Goal: Information Seeking & Learning: Learn about a topic

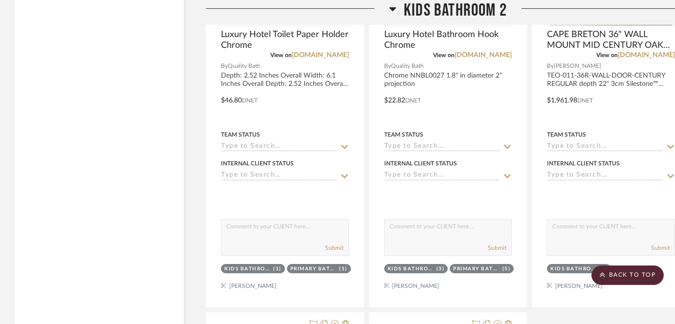
scroll to position [1173, 0]
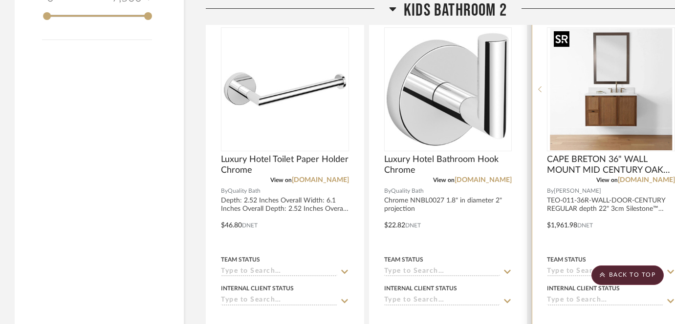
click at [624, 111] on img "0" at bounding box center [611, 89] width 122 height 122
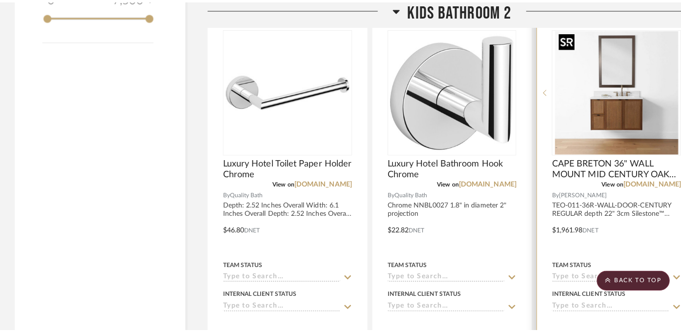
scroll to position [0, 0]
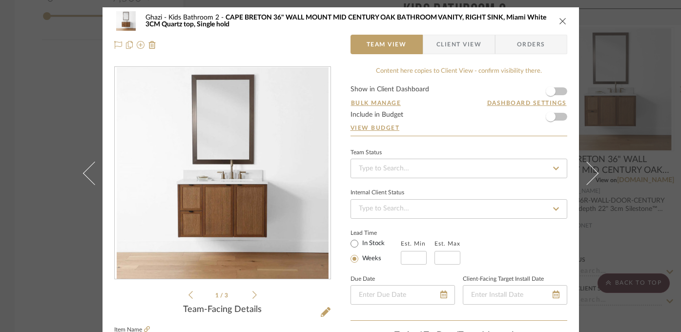
click at [249, 290] on ul "1 / 3" at bounding box center [223, 295] width 68 height 12
click at [253, 292] on icon at bounding box center [255, 295] width 4 height 8
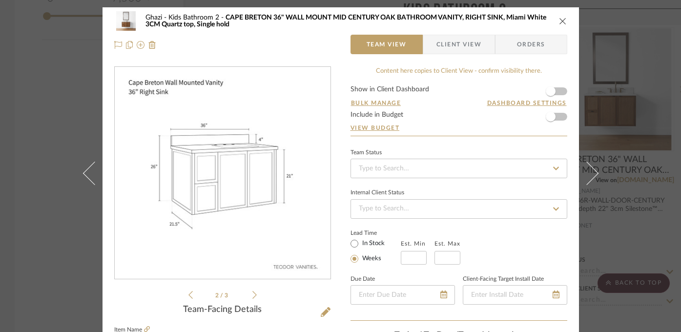
click at [253, 292] on icon at bounding box center [255, 295] width 4 height 8
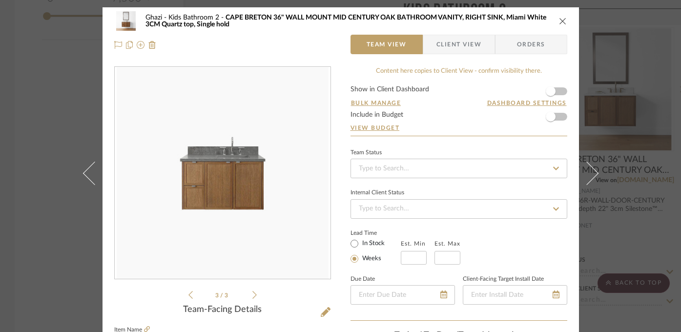
click at [193, 295] on li "3 / 3" at bounding box center [223, 295] width 60 height 12
click at [189, 295] on icon at bounding box center [191, 295] width 4 height 8
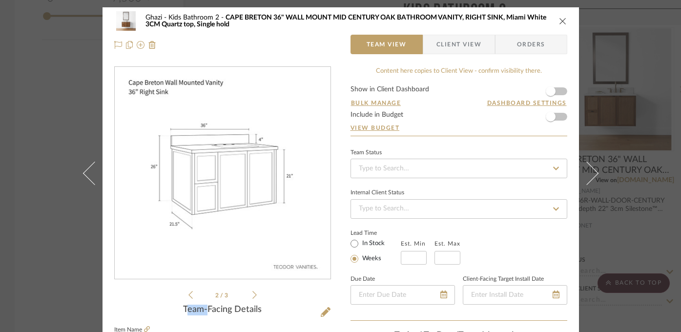
click at [189, 295] on icon at bounding box center [191, 295] width 4 height 8
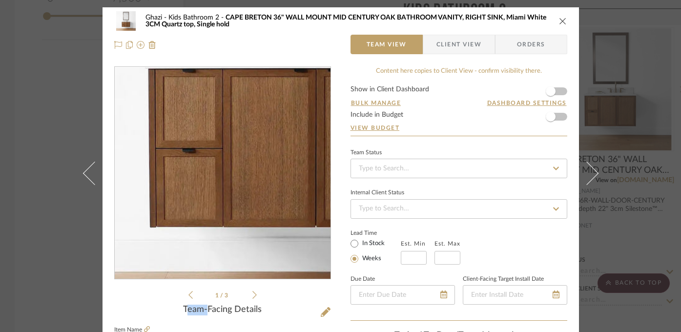
click at [199, 219] on img "0" at bounding box center [223, 173] width 212 height 212
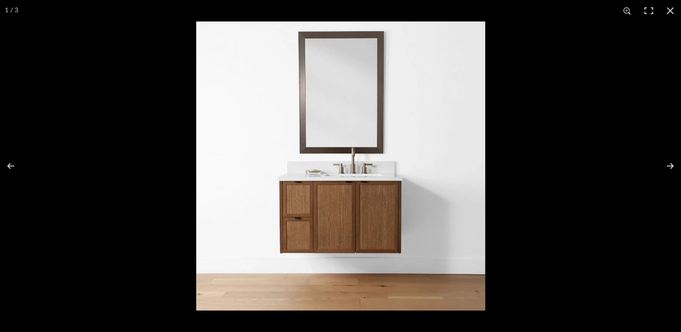
click at [366, 233] on img at bounding box center [340, 165] width 289 height 289
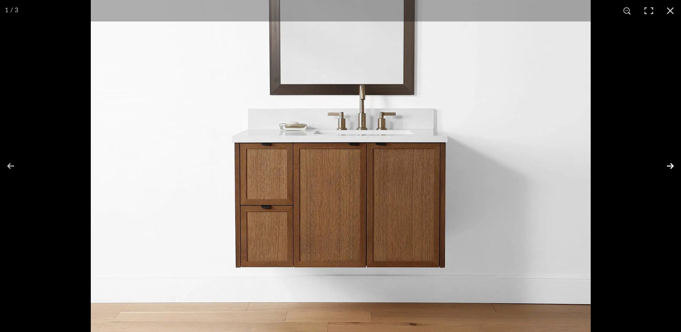
click at [660, 168] on button at bounding box center [664, 166] width 34 height 49
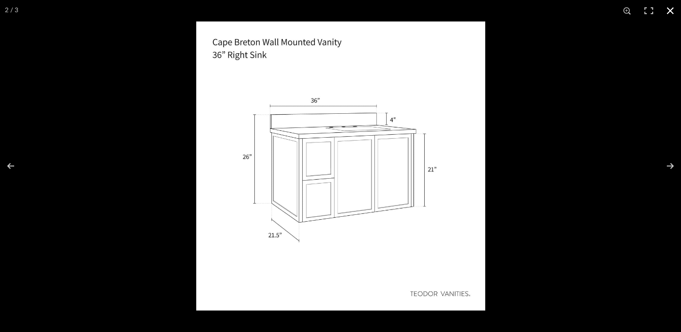
click at [675, 6] on button at bounding box center [670, 10] width 21 height 21
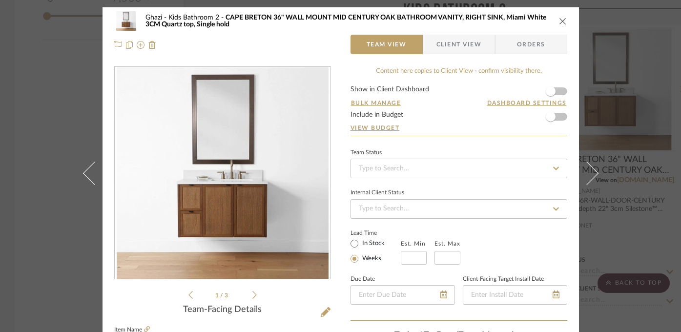
click at [662, 71] on div "Ghazi Kids Bathroom 2 [GEOGRAPHIC_DATA] 36" WALL MOUNT MID CENTURY OAK BATHROOM…" at bounding box center [340, 166] width 681 height 332
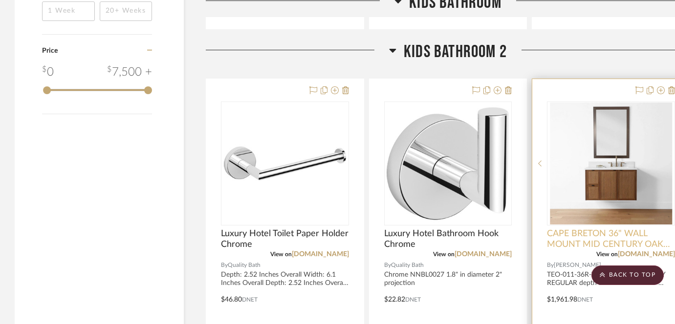
scroll to position [886, 0]
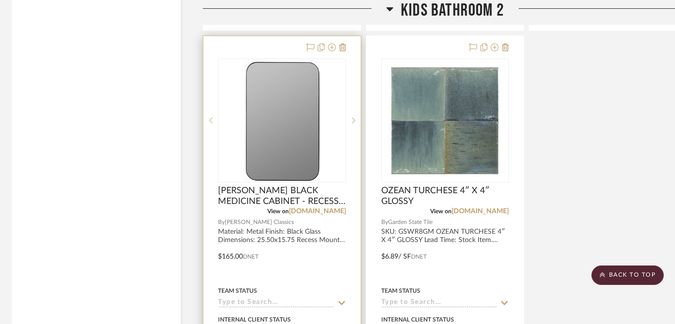
click at [221, 107] on div "0" at bounding box center [281, 120] width 127 height 123
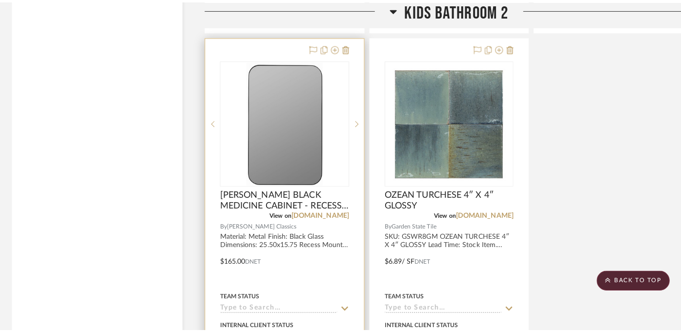
scroll to position [0, 0]
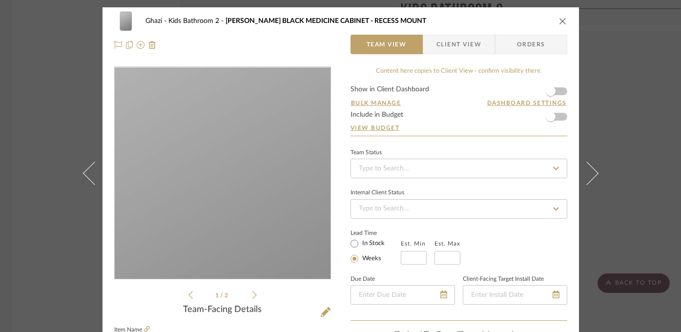
click at [202, 192] on img "0" at bounding box center [222, 173] width 131 height 212
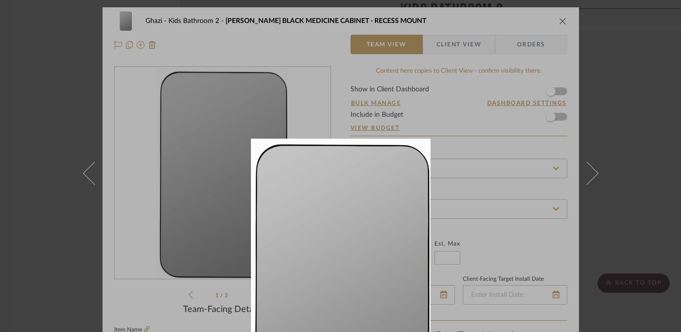
click at [616, 119] on div at bounding box center [340, 166] width 681 height 332
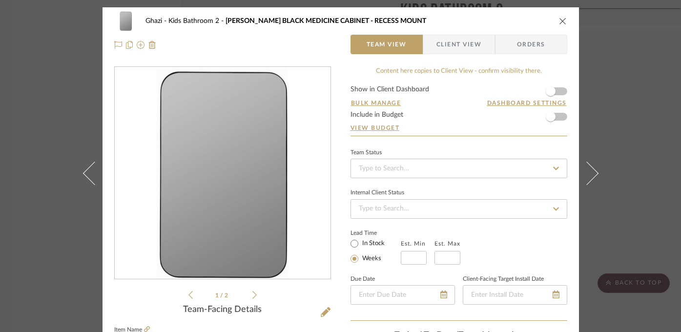
click at [616, 119] on div "Ghazi Kids Bathroom 2 [PERSON_NAME] BLACK MEDICINE CABINET - RECESS MOUNT Team …" at bounding box center [340, 166] width 681 height 332
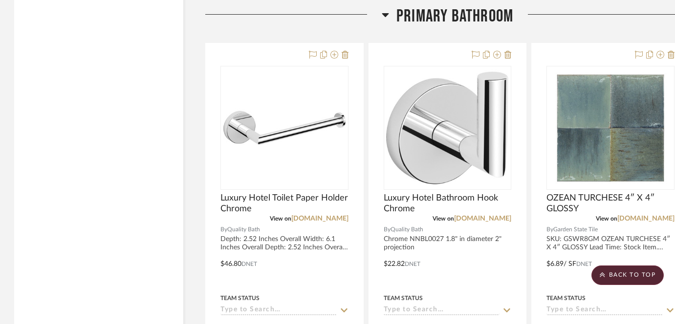
scroll to position [2054, 0]
